Goal: Communication & Community: Answer question/provide support

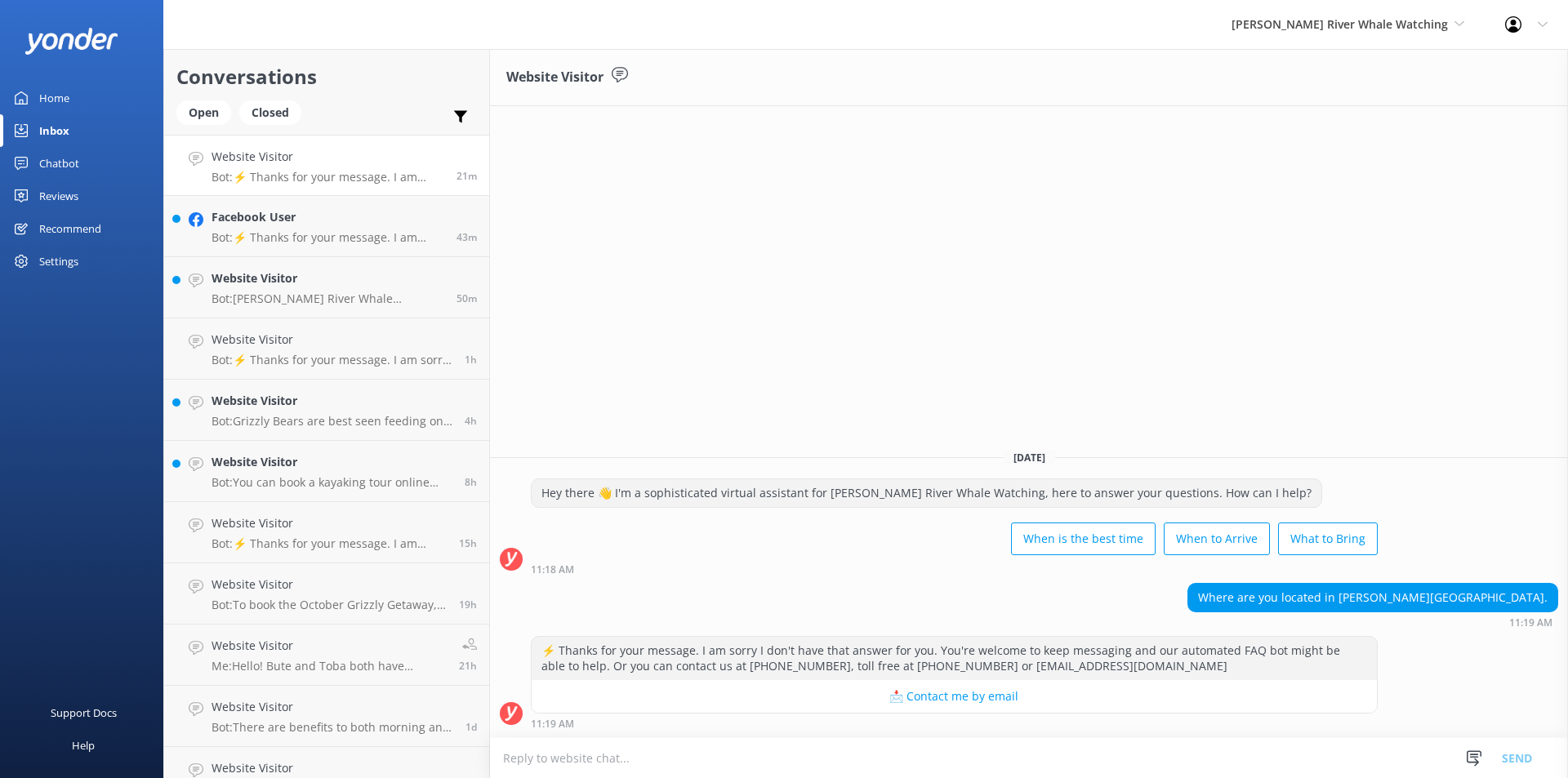
click at [661, 762] on textarea at bounding box center [1028, 758] width 1078 height 40
type textarea "We are at the [GEOGRAPHIC_DATA], [GEOGRAPHIC_DATA] E"
click at [1495, 756] on button "Send" at bounding box center [1517, 757] width 61 height 40
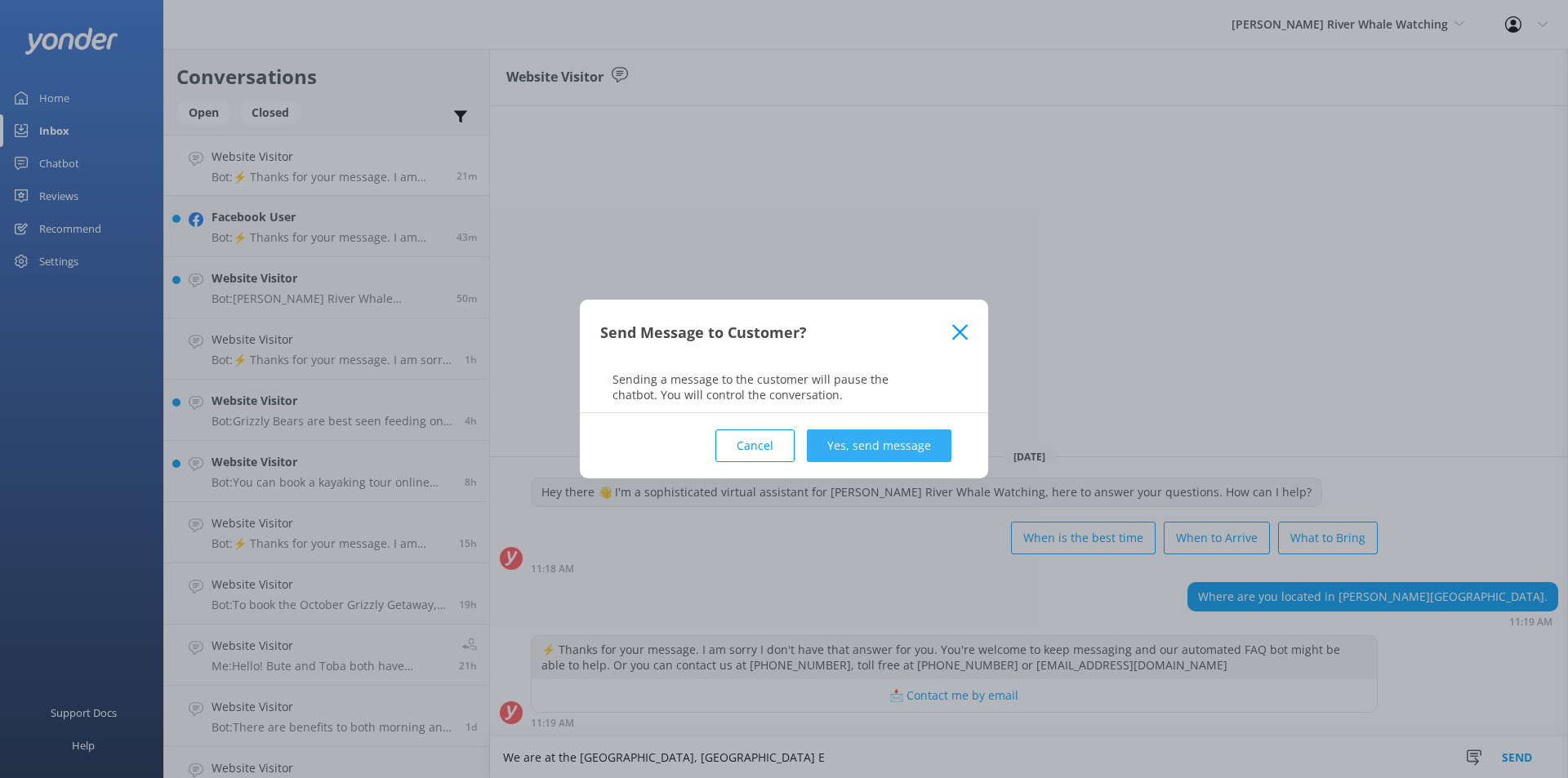
click at [867, 441] on button "Yes, send message" at bounding box center [879, 446] width 144 height 33
